Goal: Task Accomplishment & Management: Manage account settings

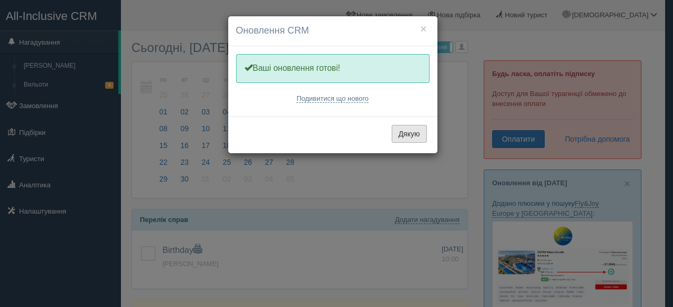
click at [408, 132] on button "Дякую" at bounding box center [408, 134] width 35 height 18
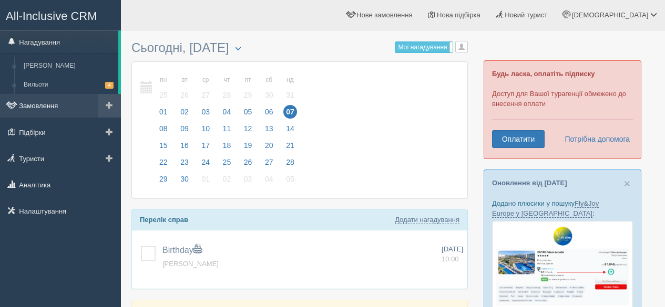
click at [57, 107] on link "Замовлення" at bounding box center [60, 105] width 121 height 23
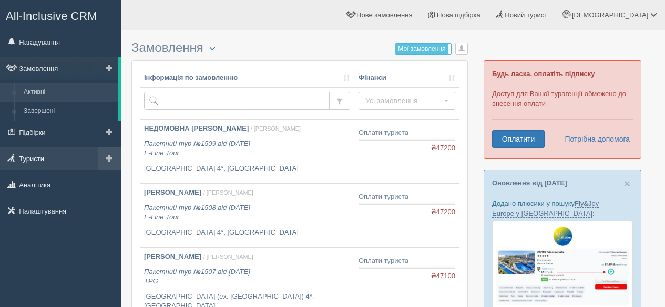
click at [38, 161] on link "Туристи" at bounding box center [60, 158] width 121 height 23
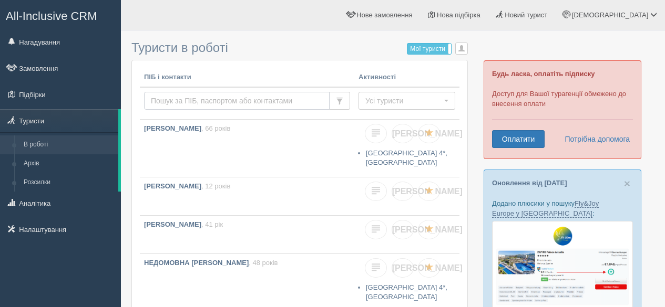
click at [178, 99] on input "text" at bounding box center [236, 101] width 185 height 18
type input "шевченко"
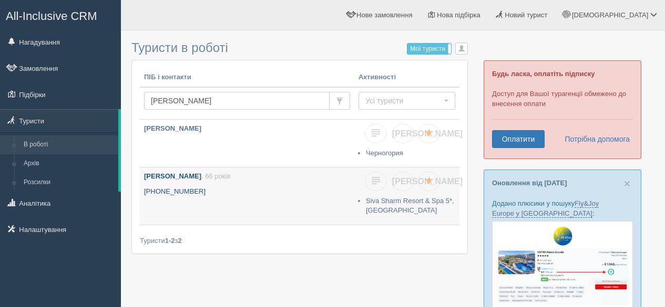
click at [234, 181] on p "ШЕВЧЕНКО ЖАННА ВОЛОДИМИРІВНА , 66 років" at bounding box center [247, 177] width 206 height 10
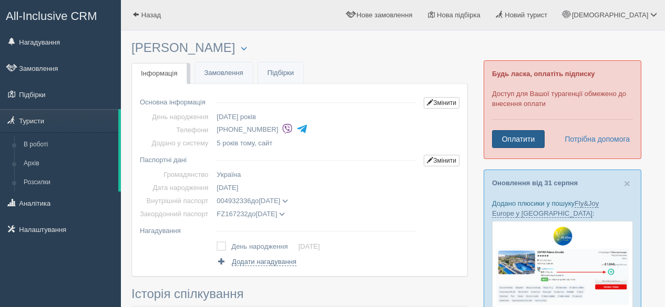
click at [524, 139] on link "Оплатити" at bounding box center [518, 139] width 53 height 18
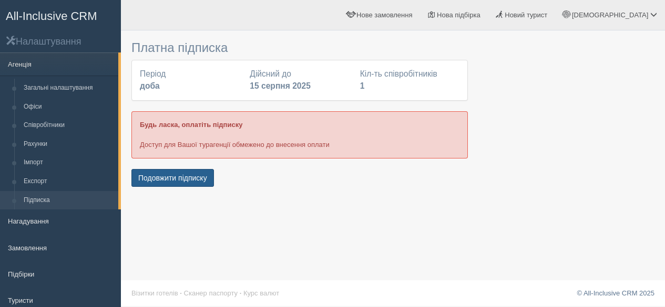
click at [194, 175] on button "Подовжити підписку" at bounding box center [172, 178] width 82 height 18
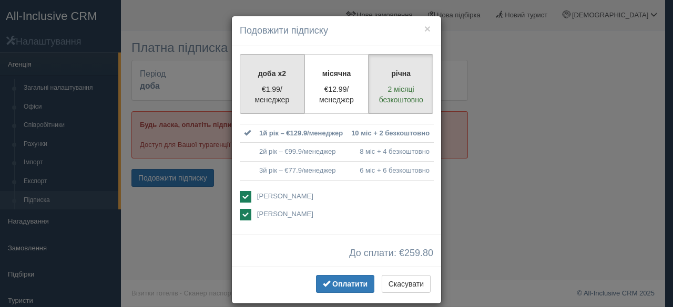
click at [262, 95] on p "€1.99/менеджер" at bounding box center [271, 94] width 51 height 21
radio input "true"
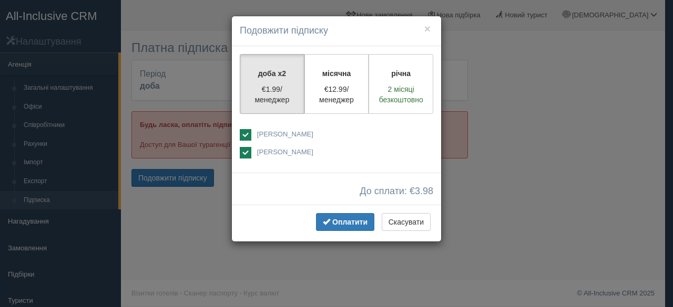
click at [249, 150] on ins at bounding box center [246, 153] width 12 height 12
checkbox input "false"
click at [350, 224] on span "Оплатити" at bounding box center [349, 222] width 35 height 8
